Goal: Communication & Community: Share content

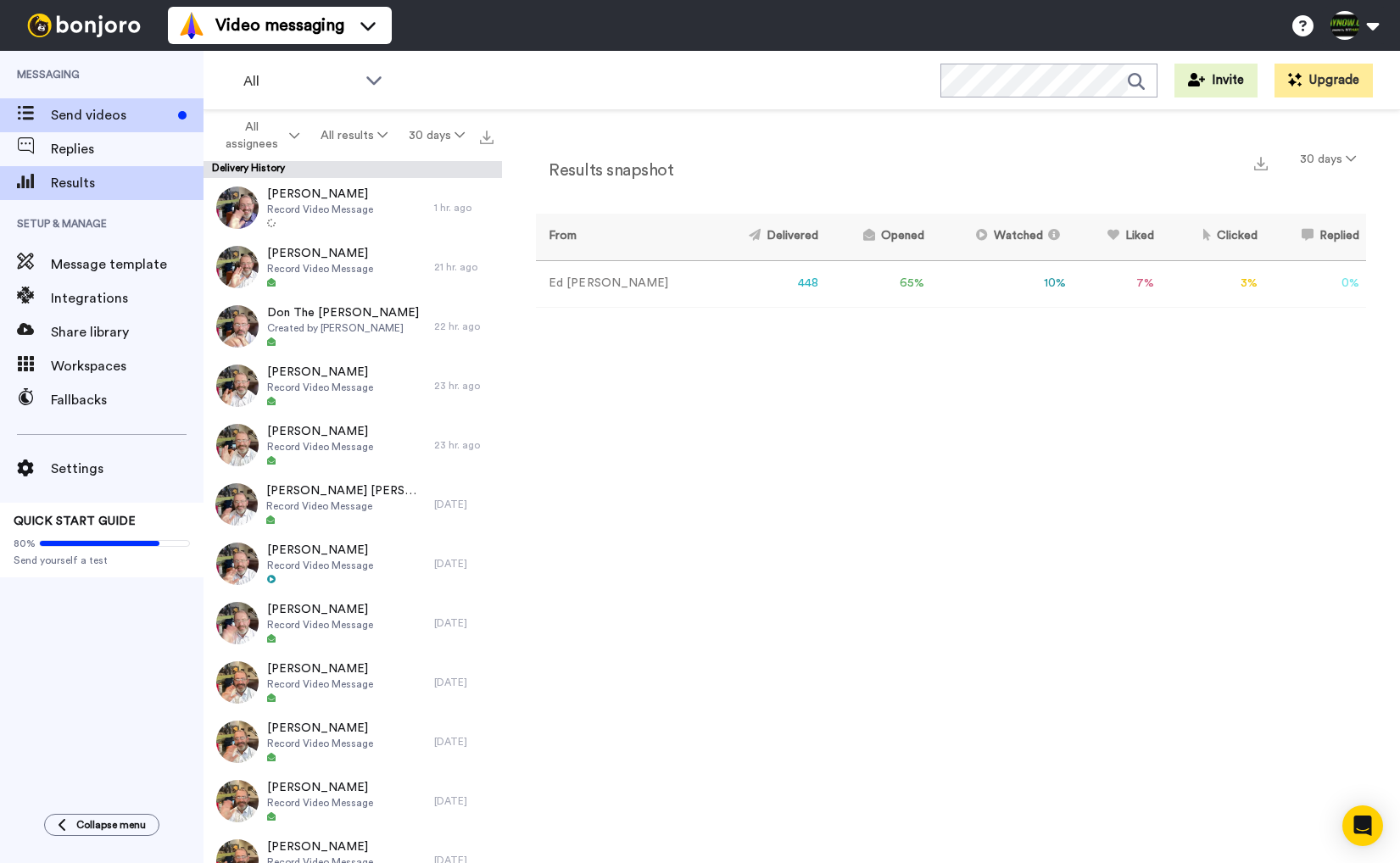
click at [87, 116] on span "Send videos" at bounding box center [111, 115] width 120 height 20
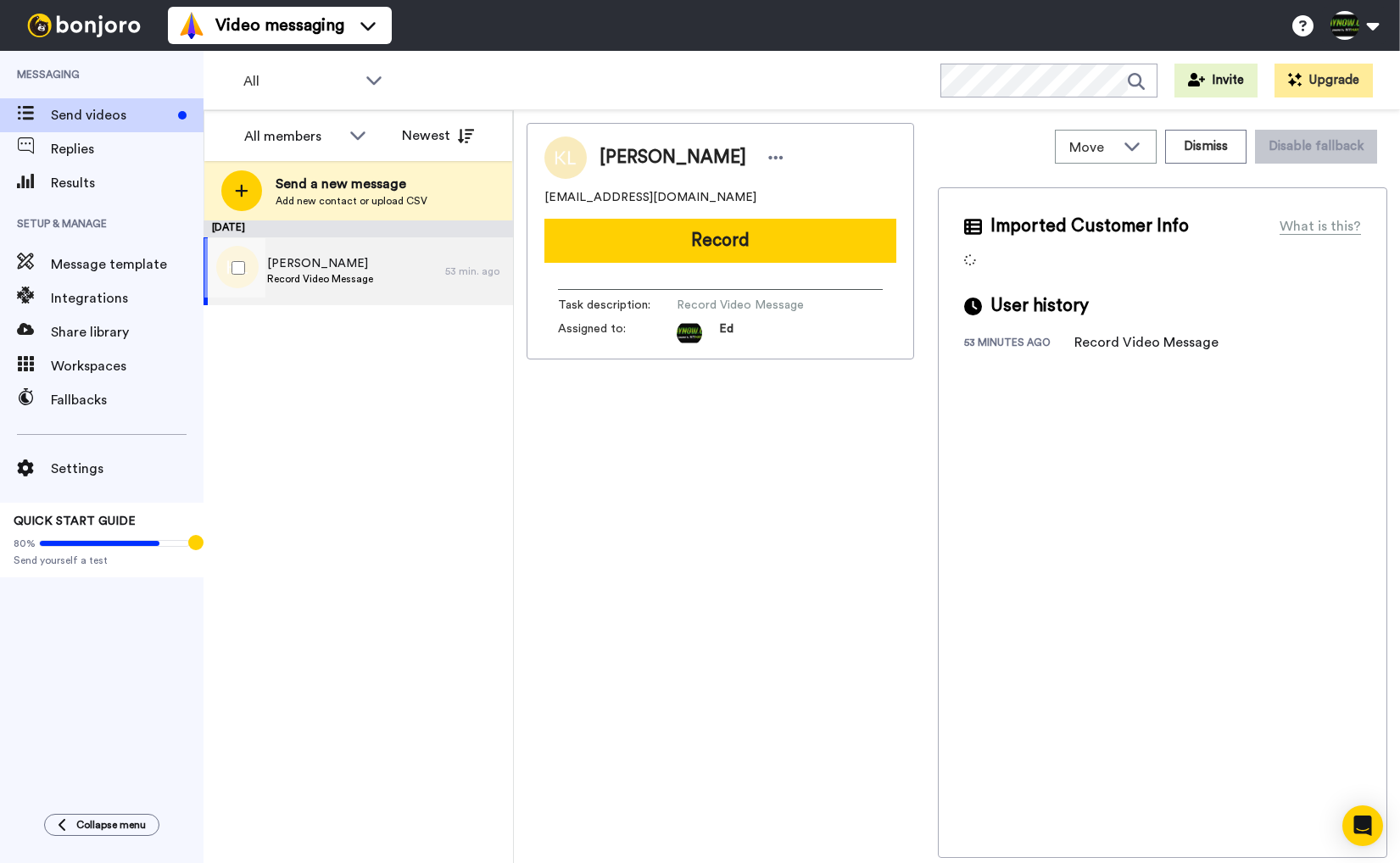
click at [391, 269] on div "Kat Ludewig Record Video Message" at bounding box center [325, 271] width 242 height 68
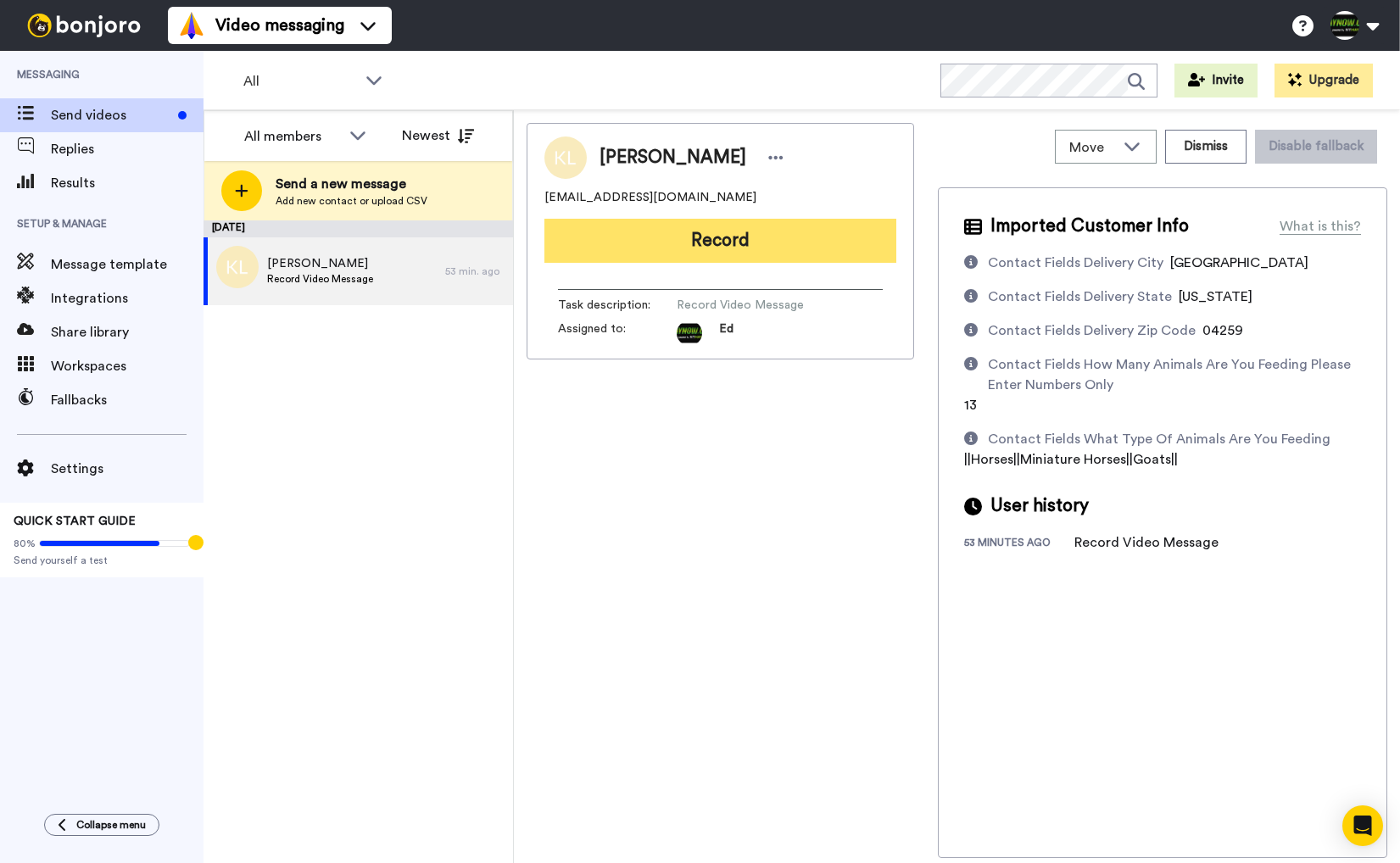
click at [780, 249] on button "Record" at bounding box center [720, 241] width 352 height 44
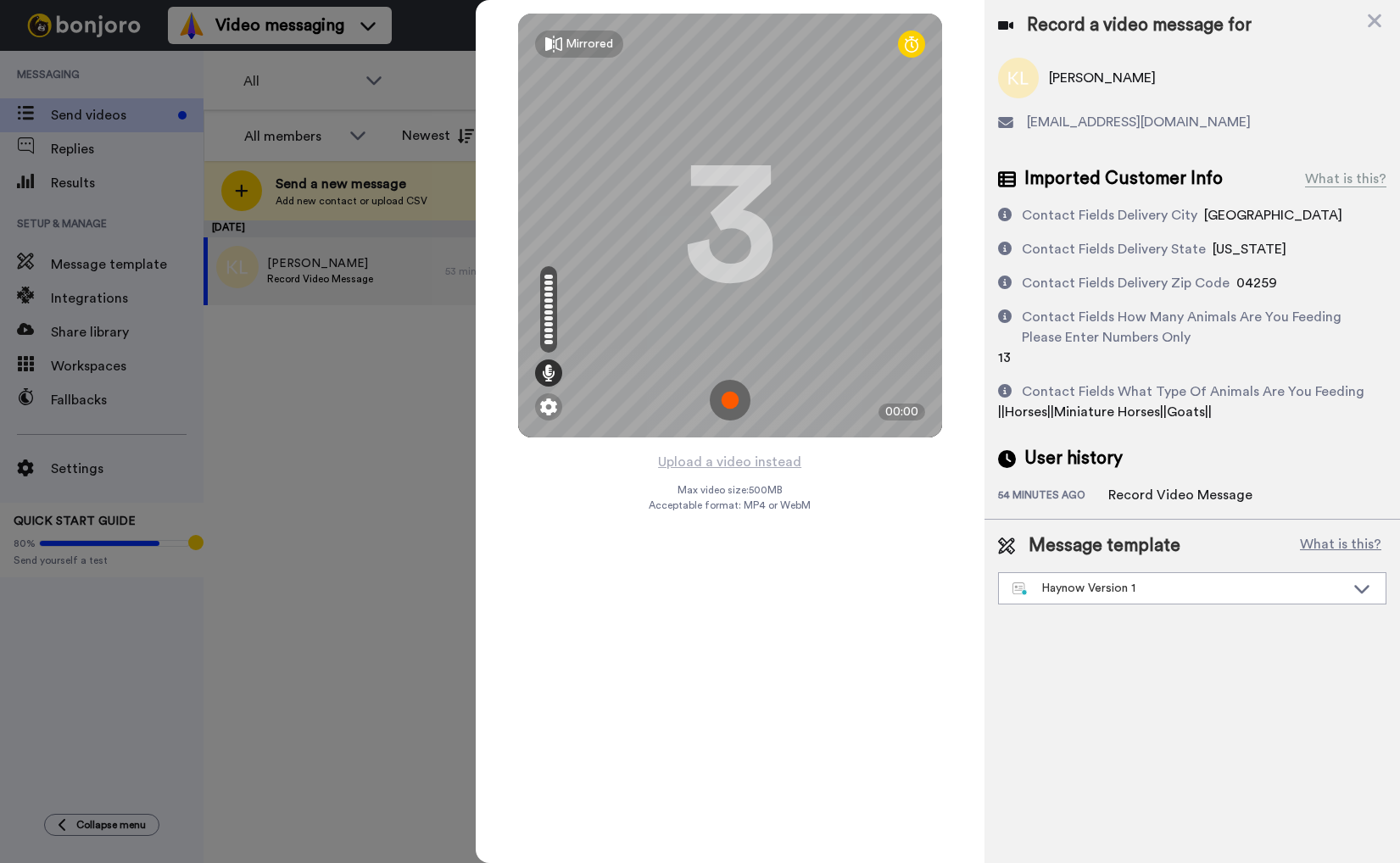
click at [736, 402] on img at bounding box center [730, 400] width 41 height 41
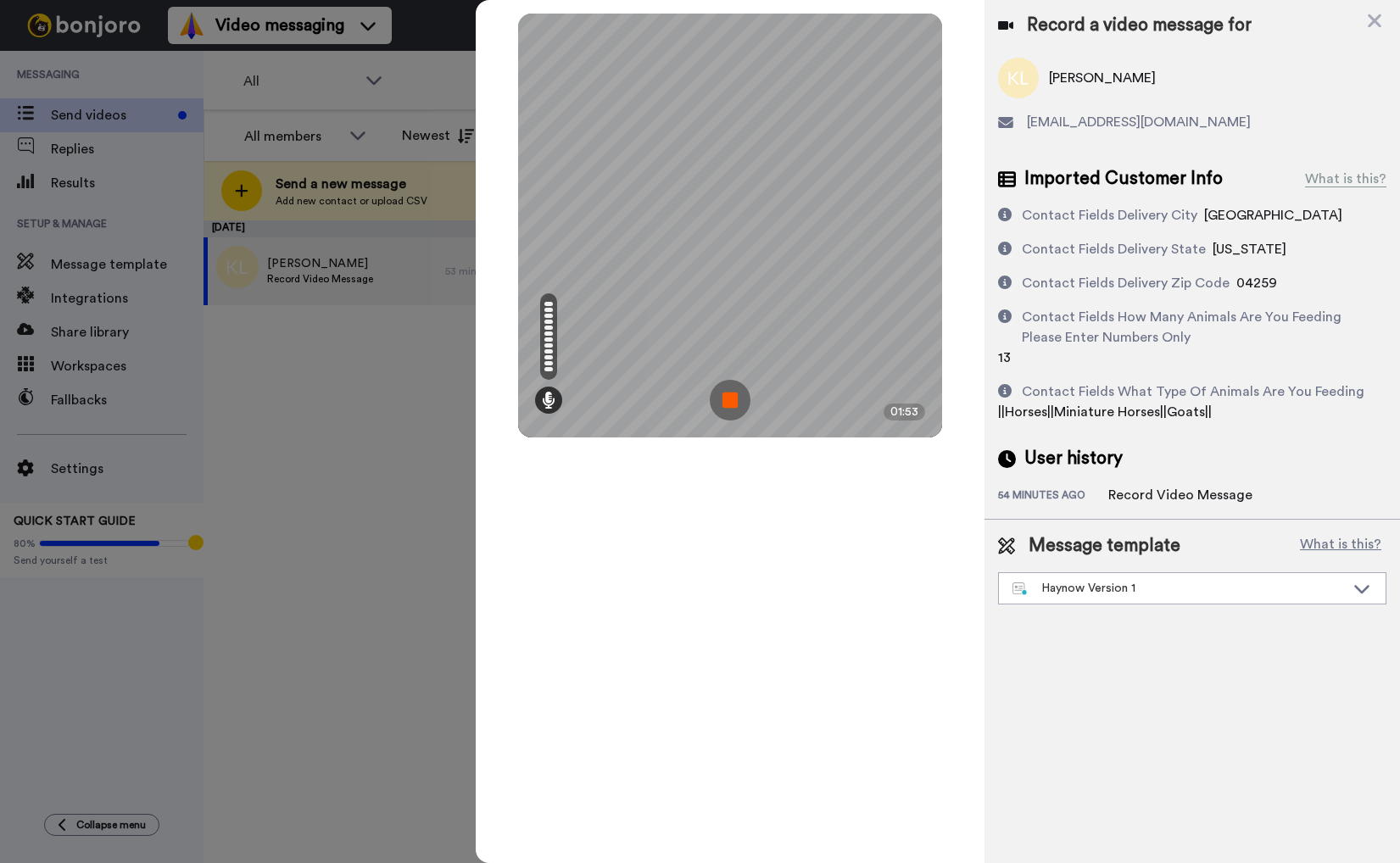
click at [734, 399] on img at bounding box center [730, 400] width 41 height 41
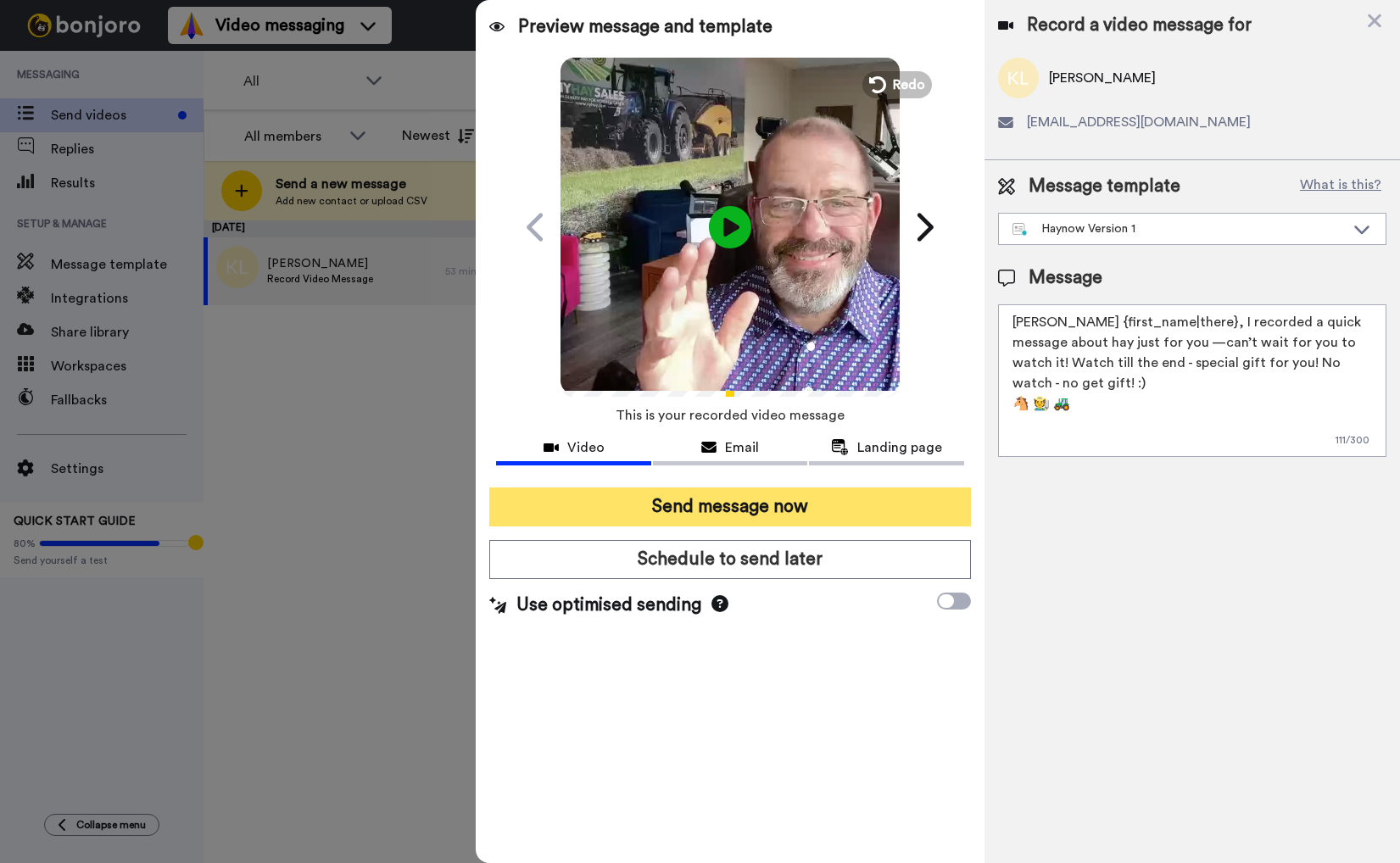
click at [842, 510] on button "Send message now" at bounding box center [729, 507] width 481 height 39
